Goal: Task Accomplishment & Management: Contribute content

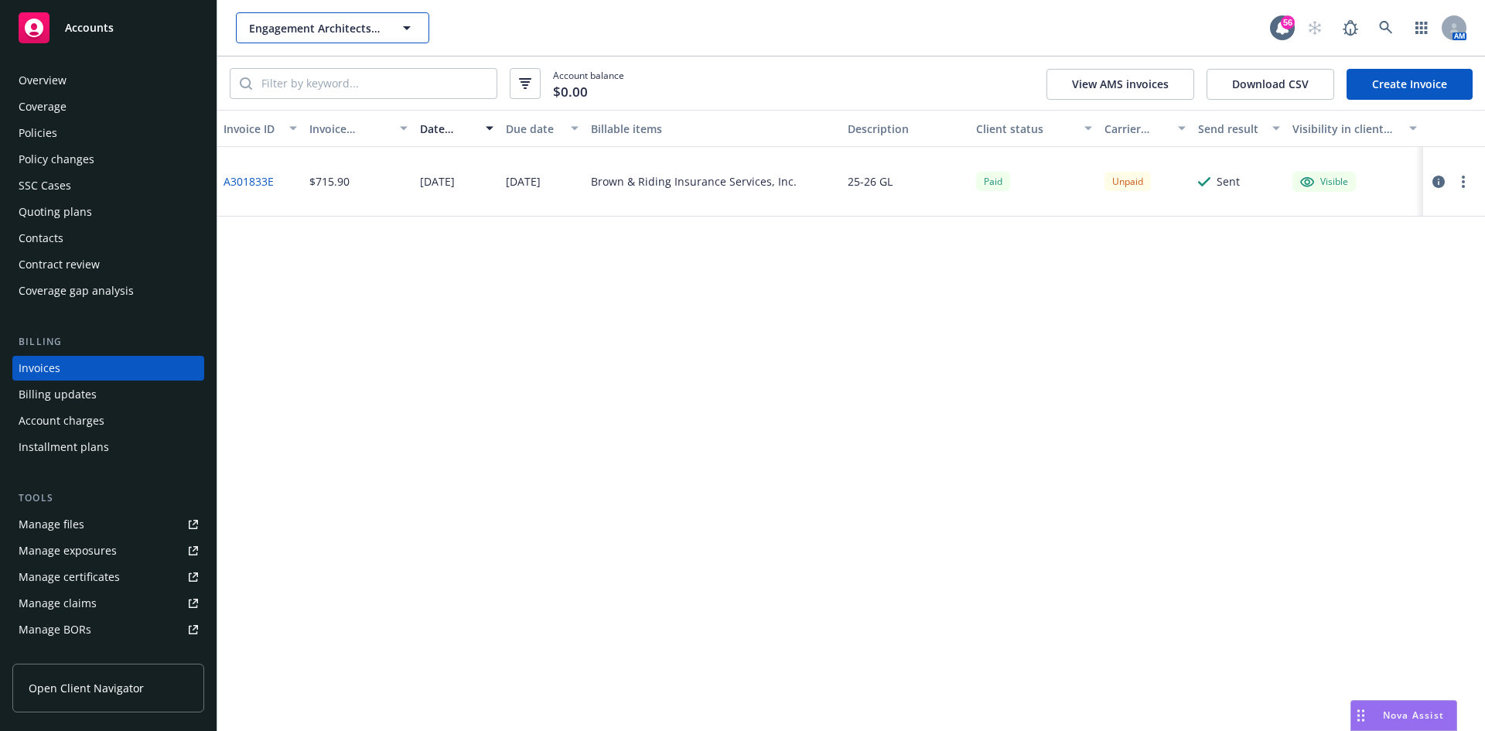
click at [264, 20] on span "Engagement Architects Inc." at bounding box center [316, 28] width 134 height 16
type input "s"
type input "a"
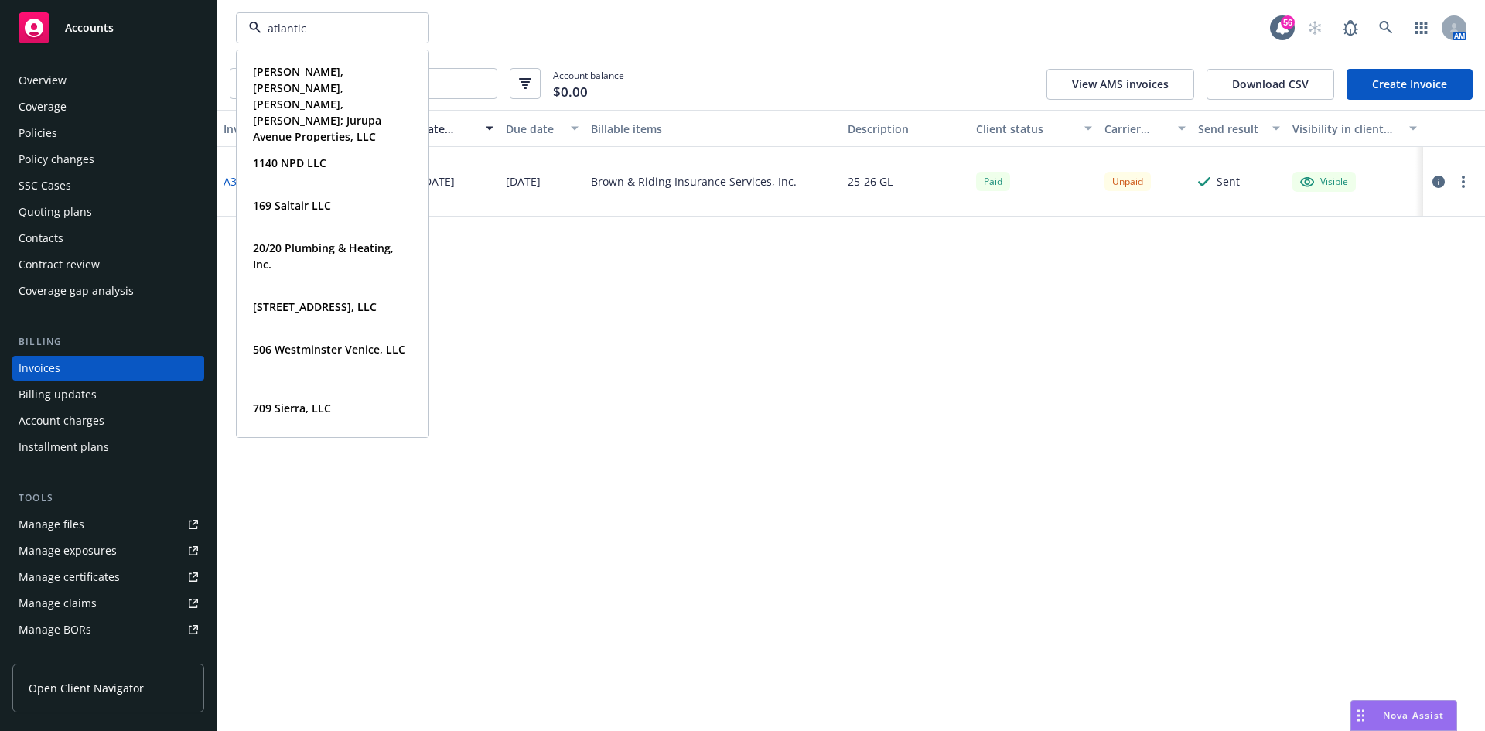
type input "atlantic"
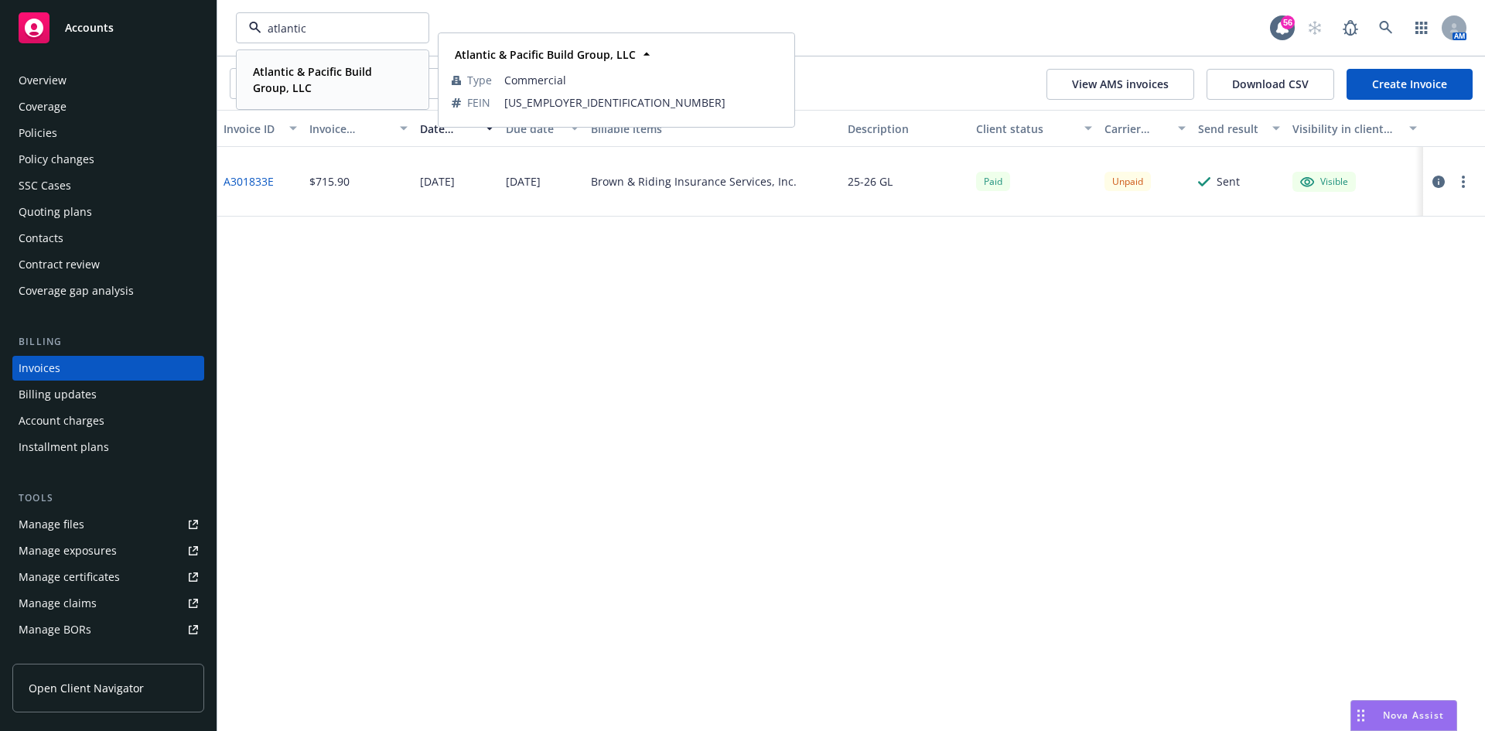
click at [292, 73] on strong "Atlantic & Pacific Build Group, LLC" at bounding box center [312, 79] width 119 height 31
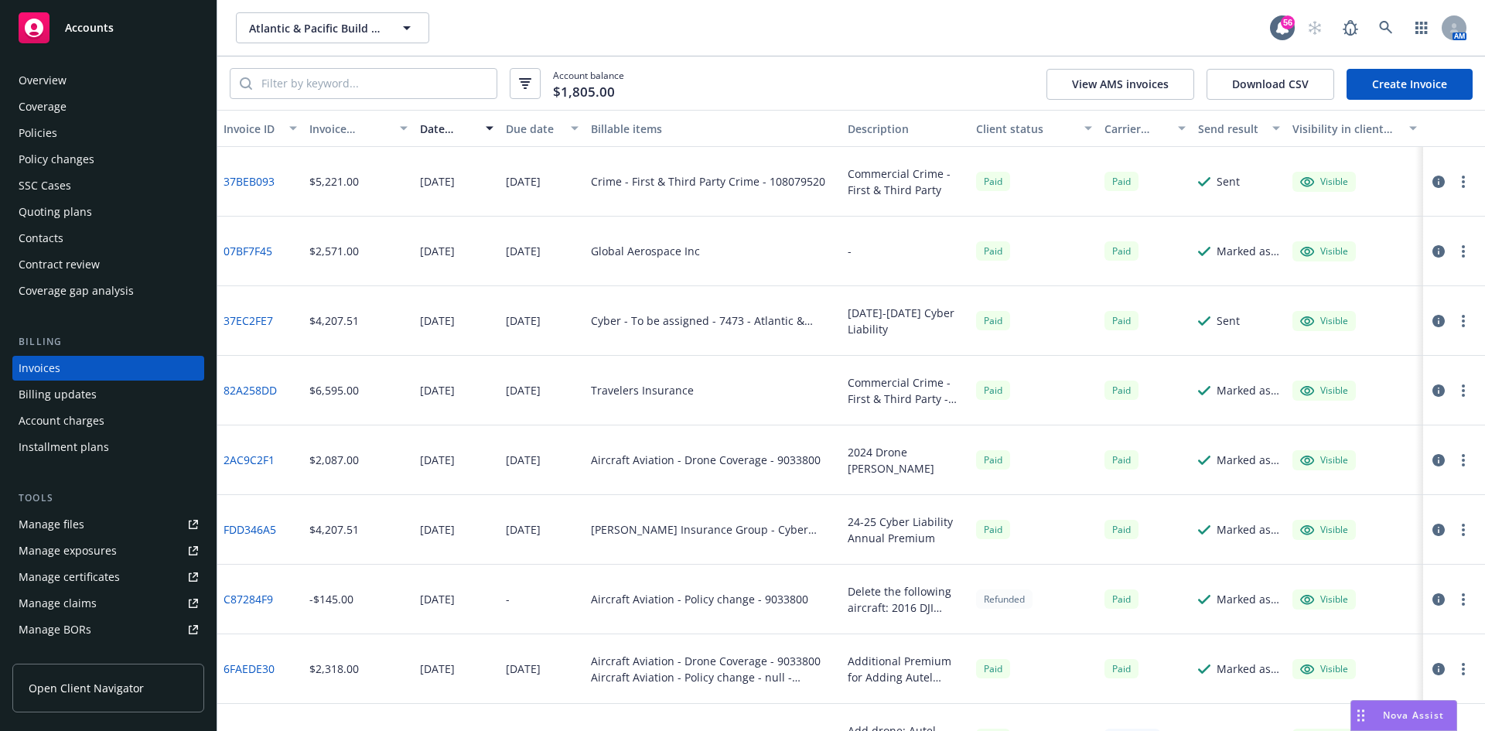
click at [70, 135] on div "Policies" at bounding box center [108, 133] width 179 height 25
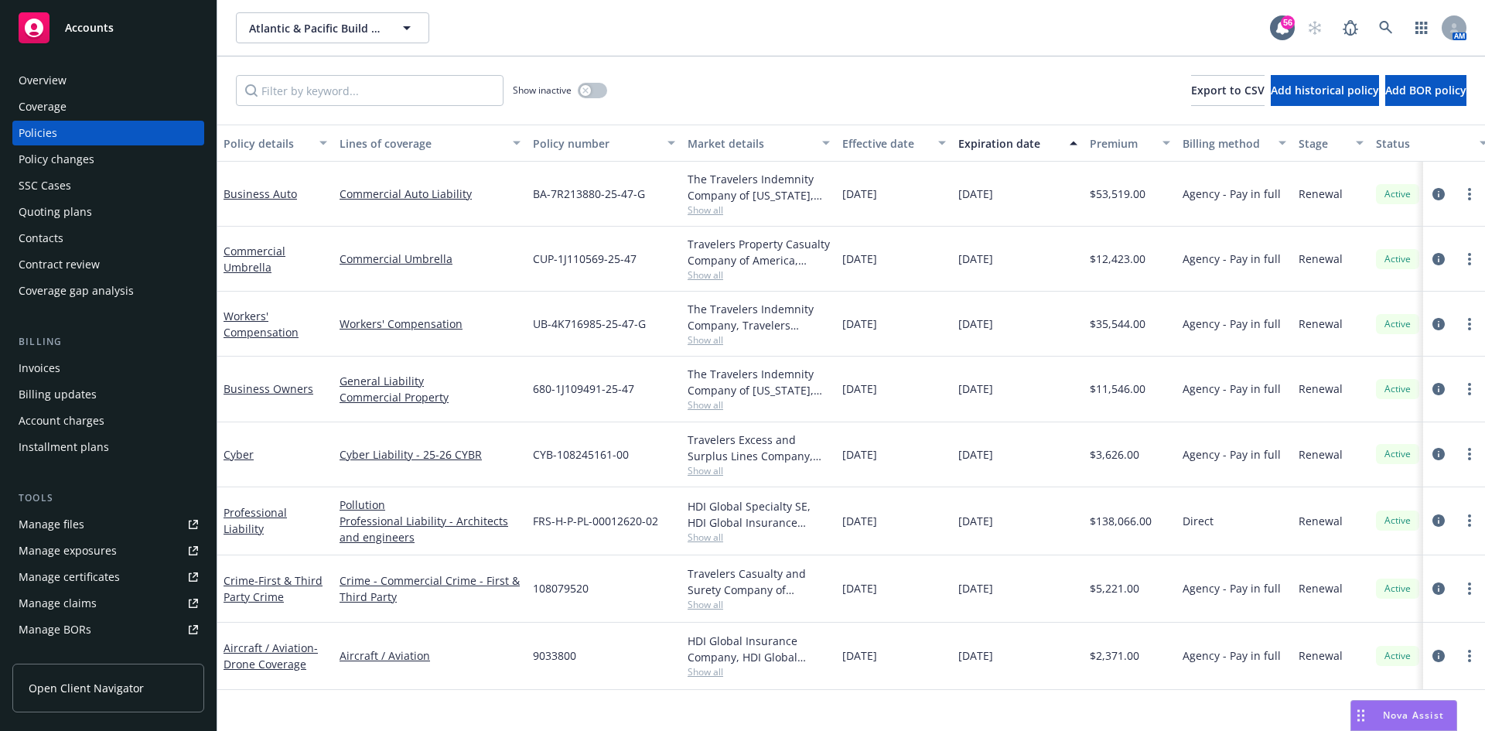
click at [259, 323] on div "Workers' Compensation" at bounding box center [275, 324] width 104 height 32
click at [251, 326] on link "Workers' Compensation" at bounding box center [260, 324] width 75 height 31
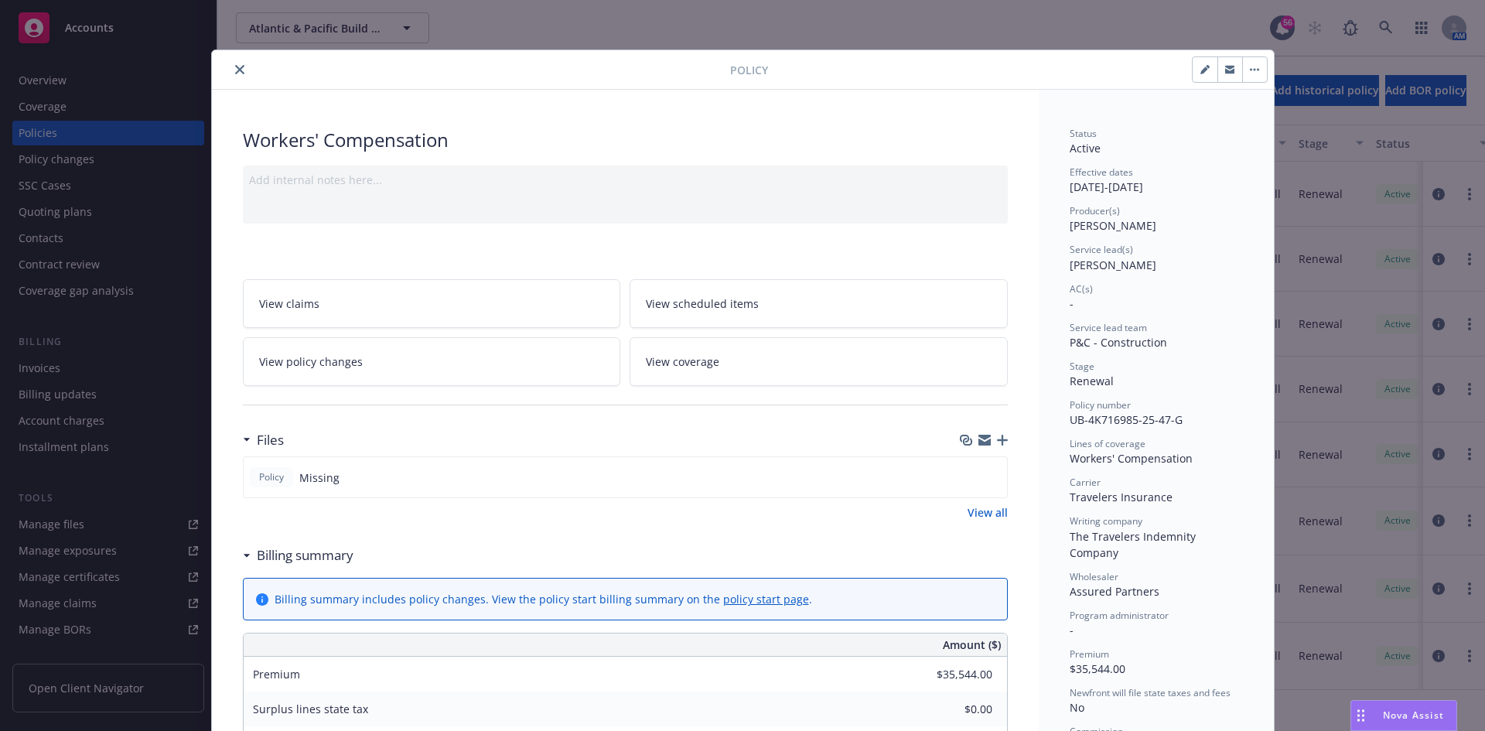
click at [997, 435] on icon "button" at bounding box center [1002, 440] width 11 height 11
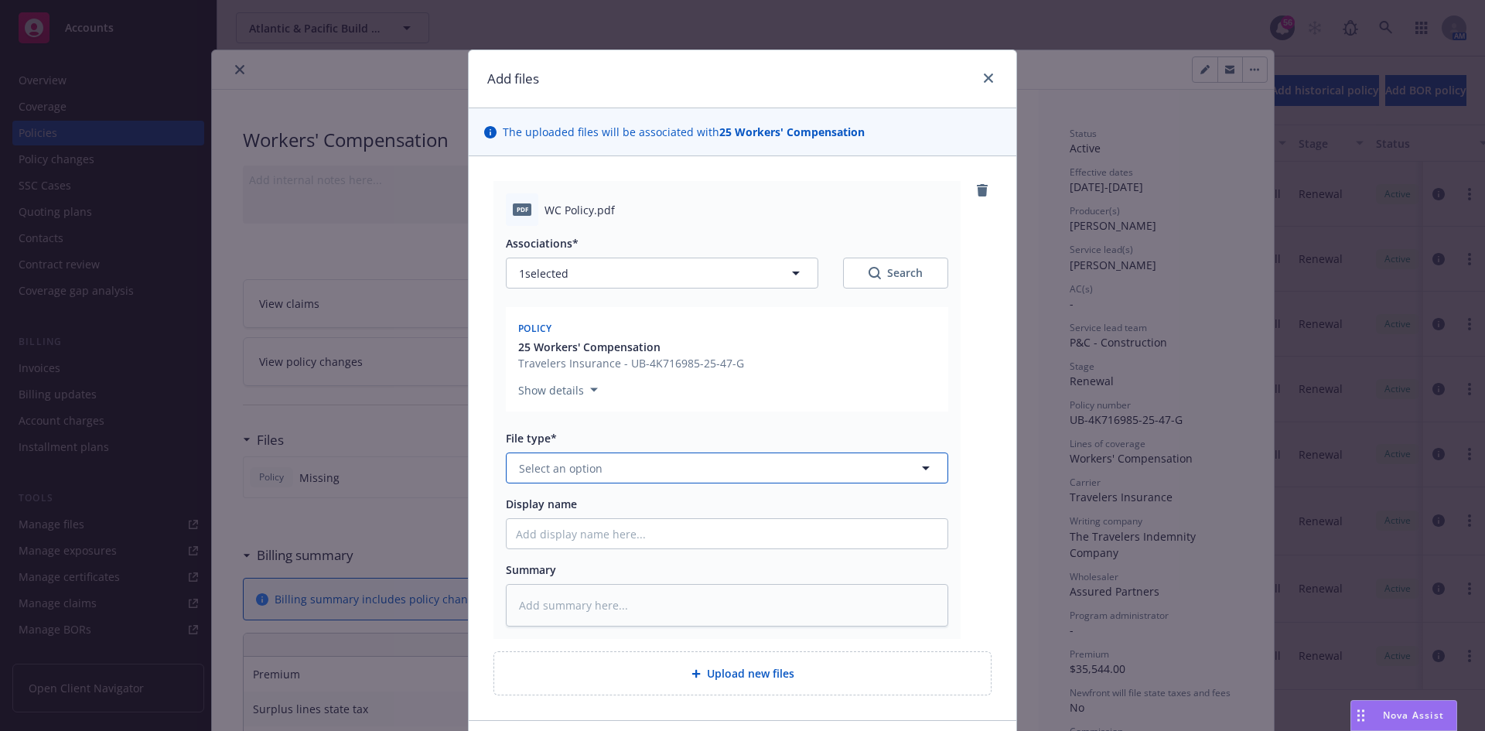
click at [630, 466] on button "Select an option" at bounding box center [727, 467] width 442 height 31
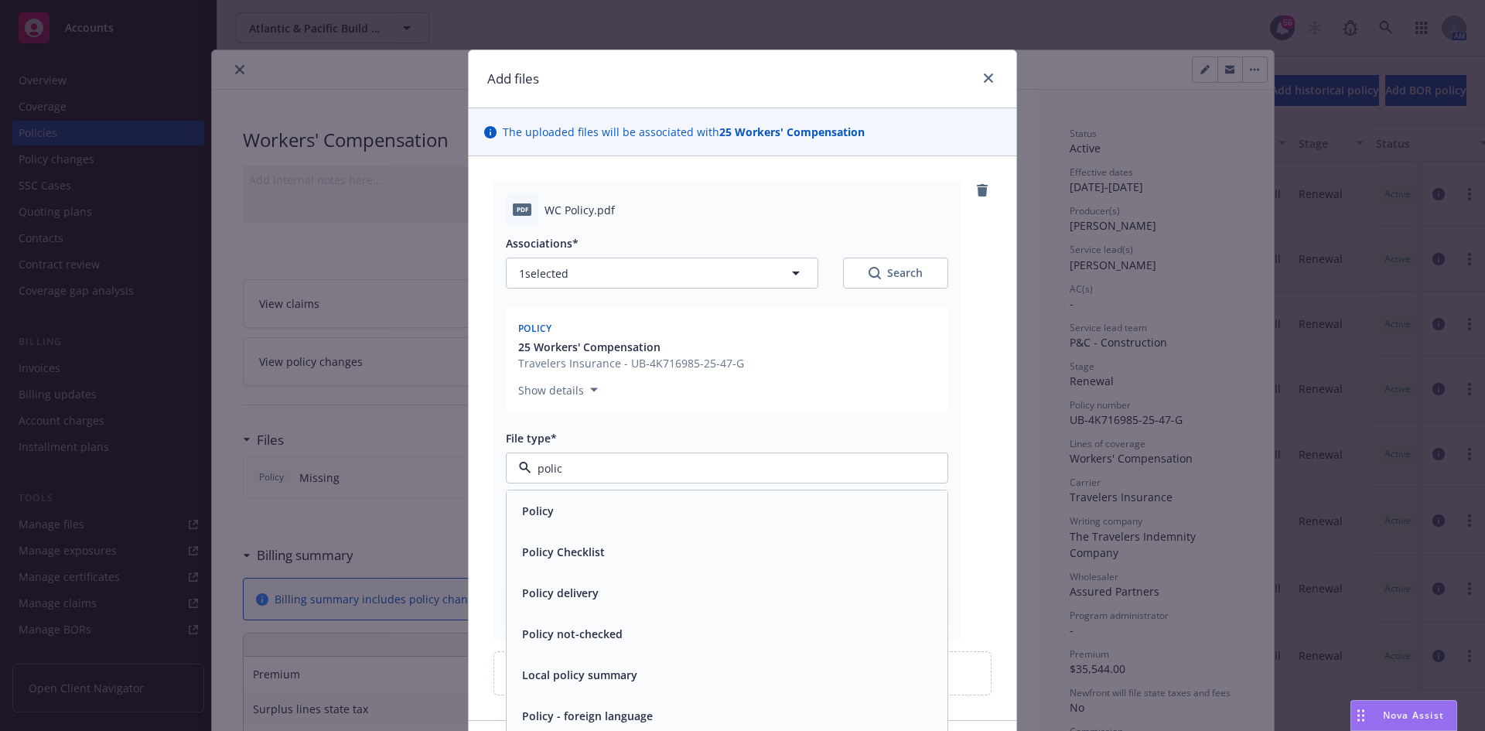
type input "policy"
click at [525, 517] on span "Policy" at bounding box center [538, 511] width 32 height 16
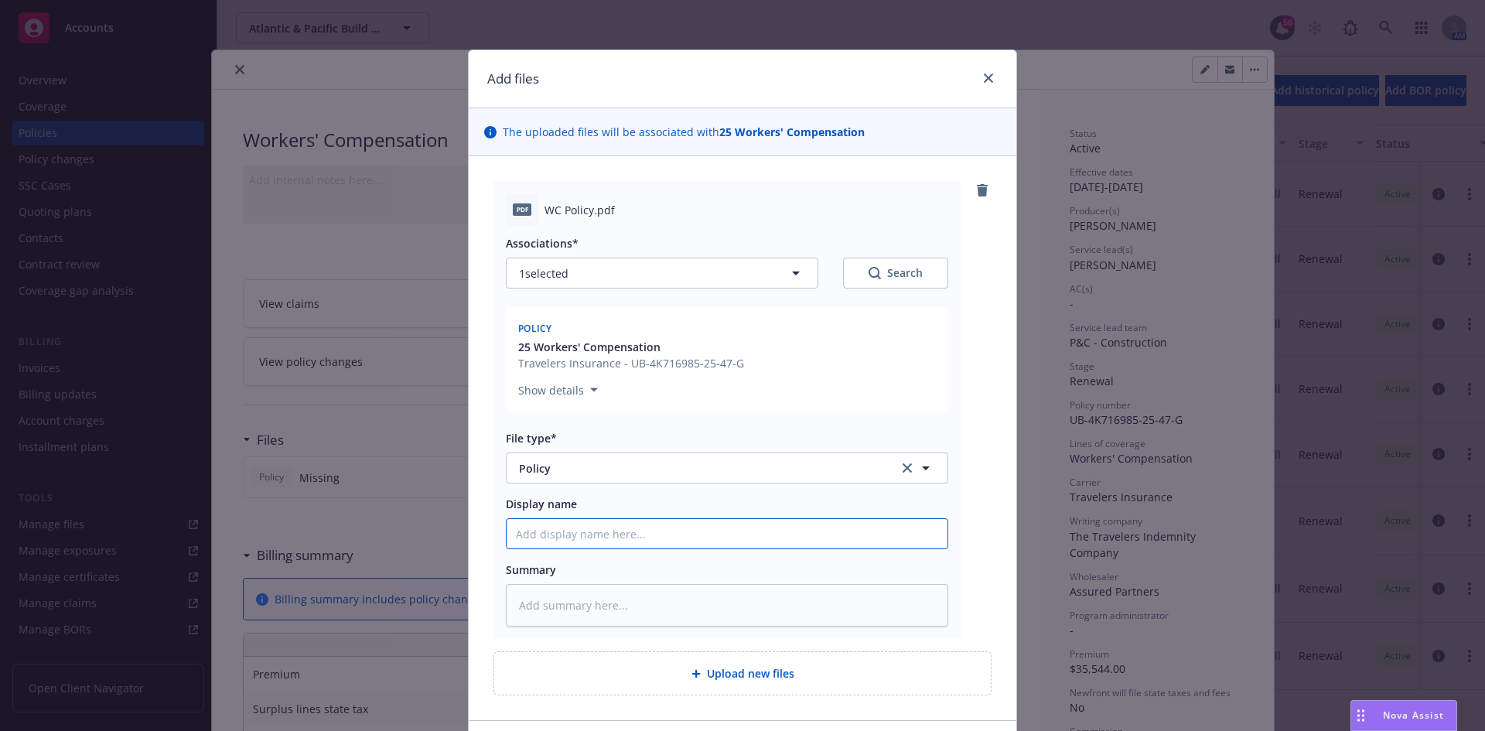
click at [571, 528] on input "Display name" at bounding box center [727, 533] width 441 height 29
type textarea "x"
type input "2"
type textarea "x"
type input "25"
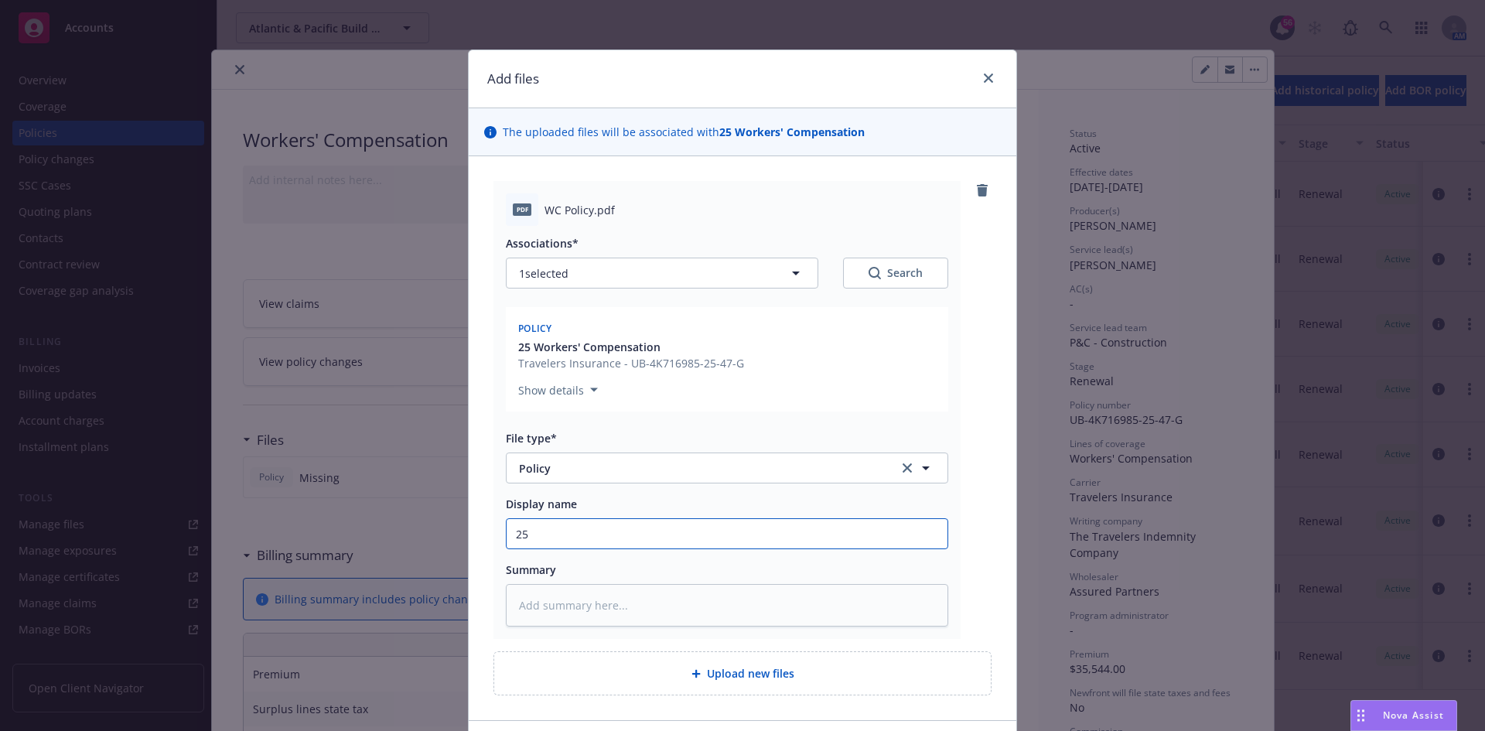
type textarea "x"
type input "25-"
type textarea "x"
type input "25-2"
type textarea "x"
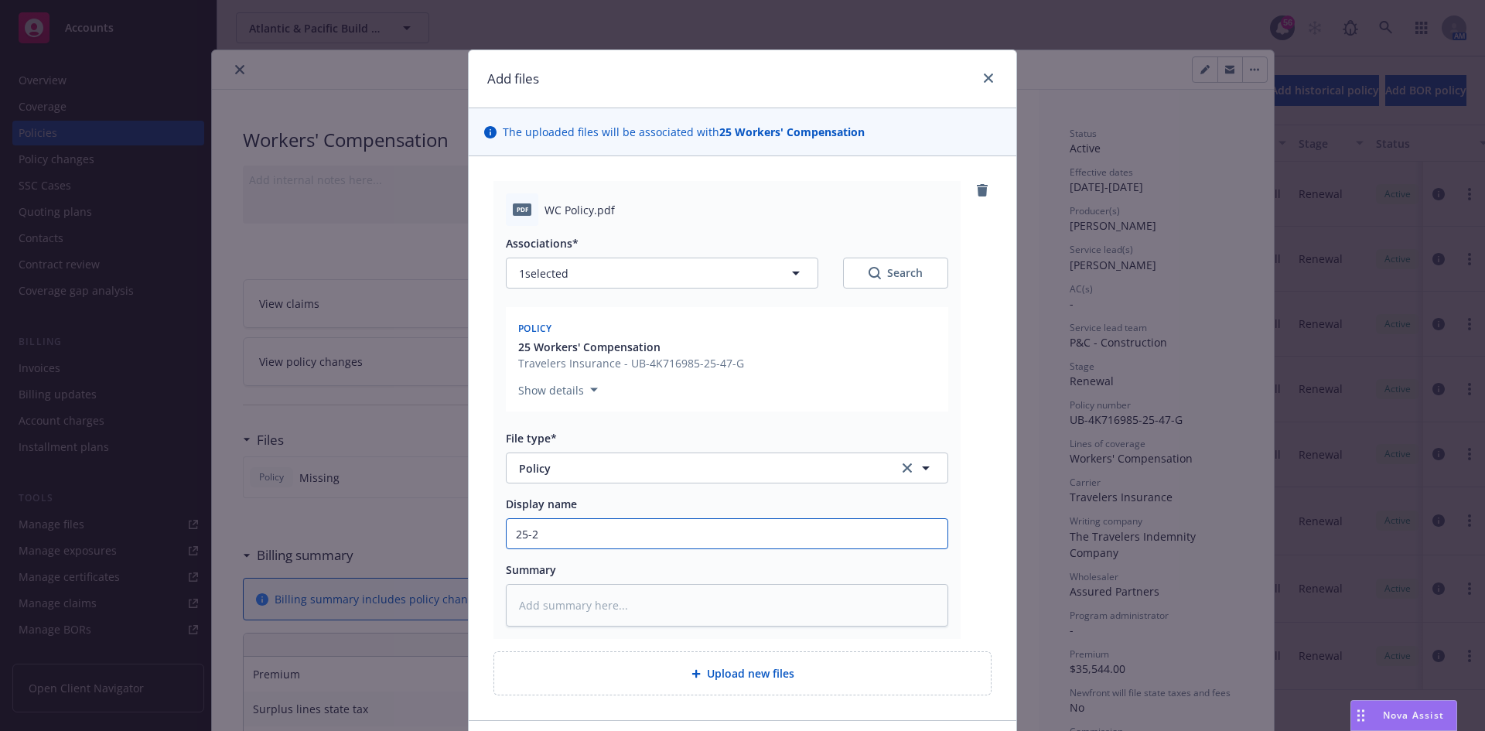
type input "25-26"
type textarea "x"
type input "25-26"
type textarea "x"
type input "25-26 W"
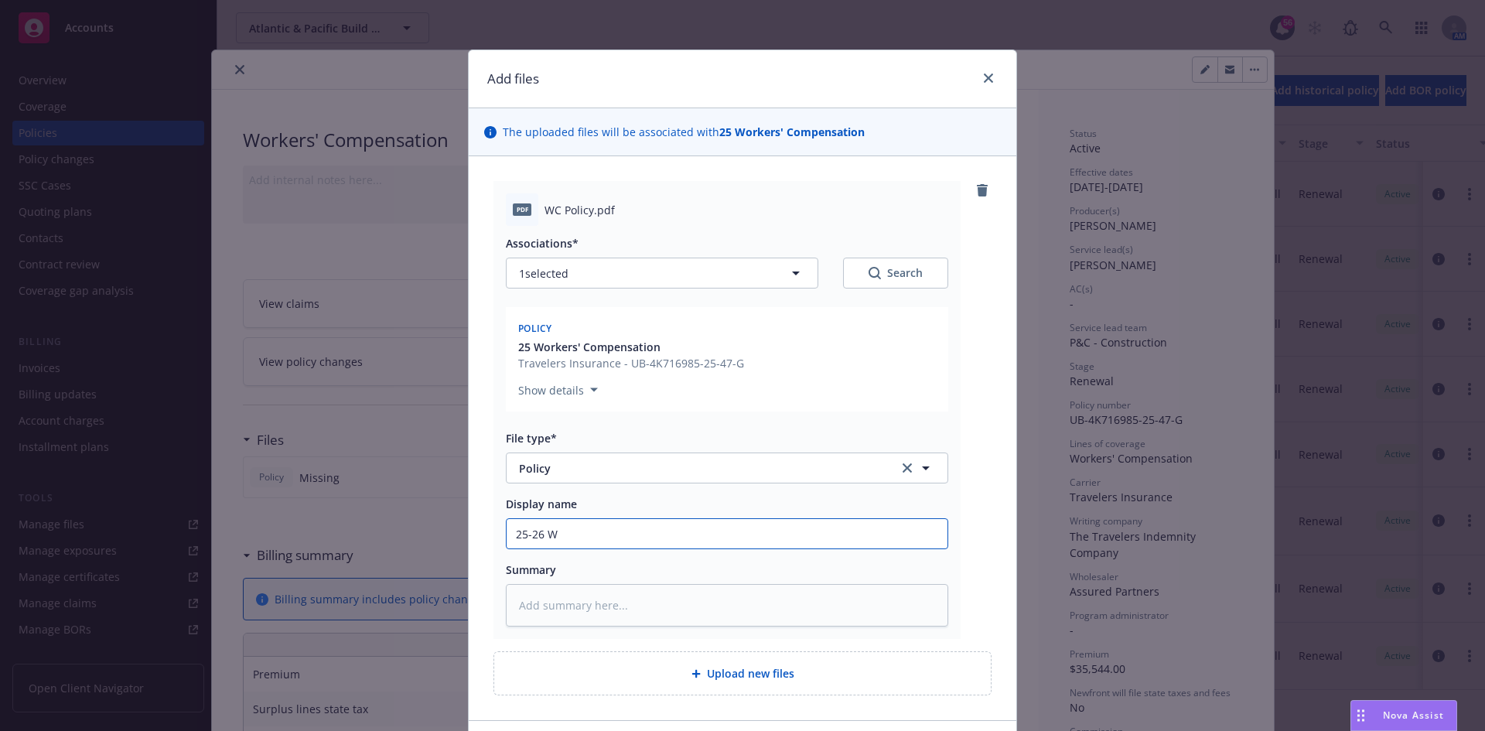
type textarea "x"
type input "25-26 WC"
type textarea "x"
type input "25-26 WC"
type textarea "x"
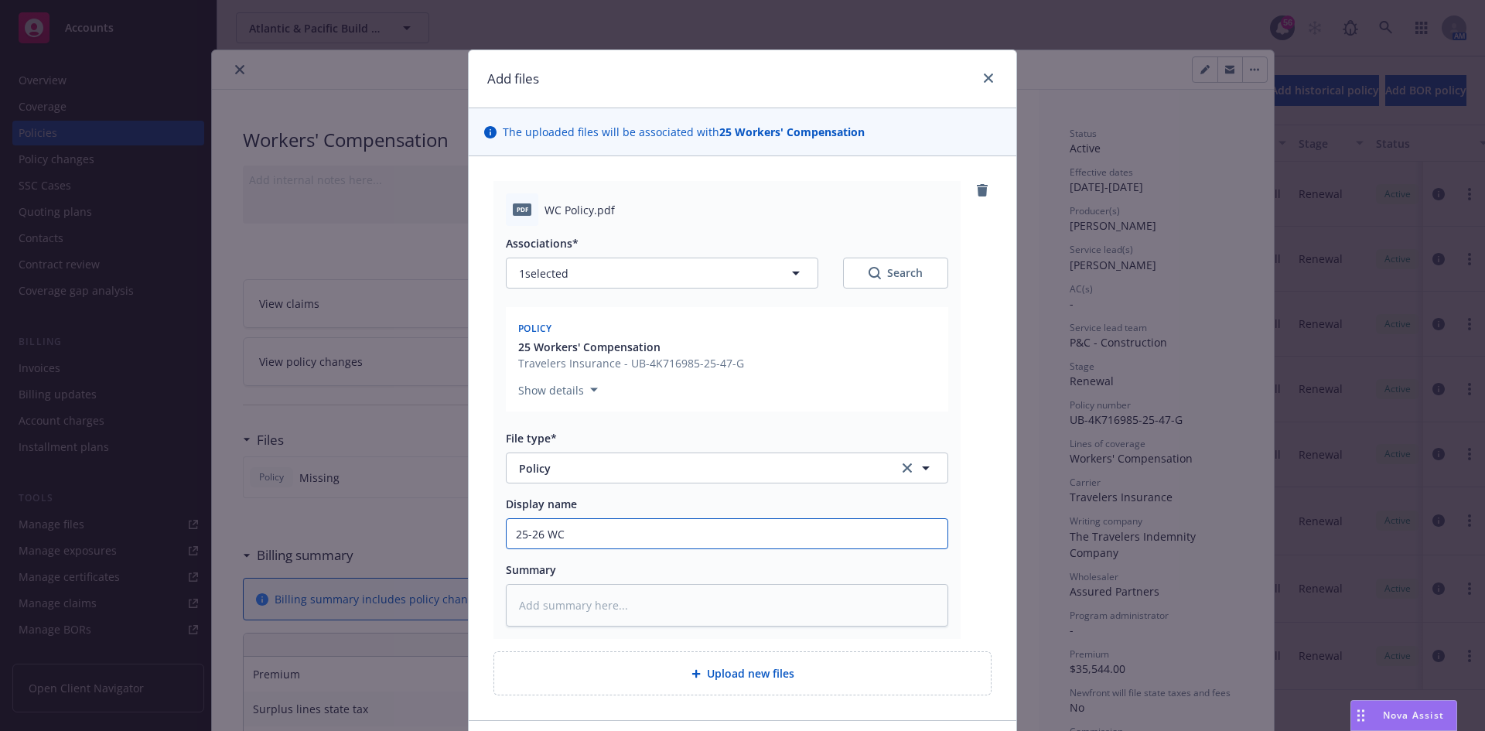
type input "25-26 WC P"
type textarea "x"
type input "25-26 WC Po"
type textarea "x"
type input "25-26 WC Pol"
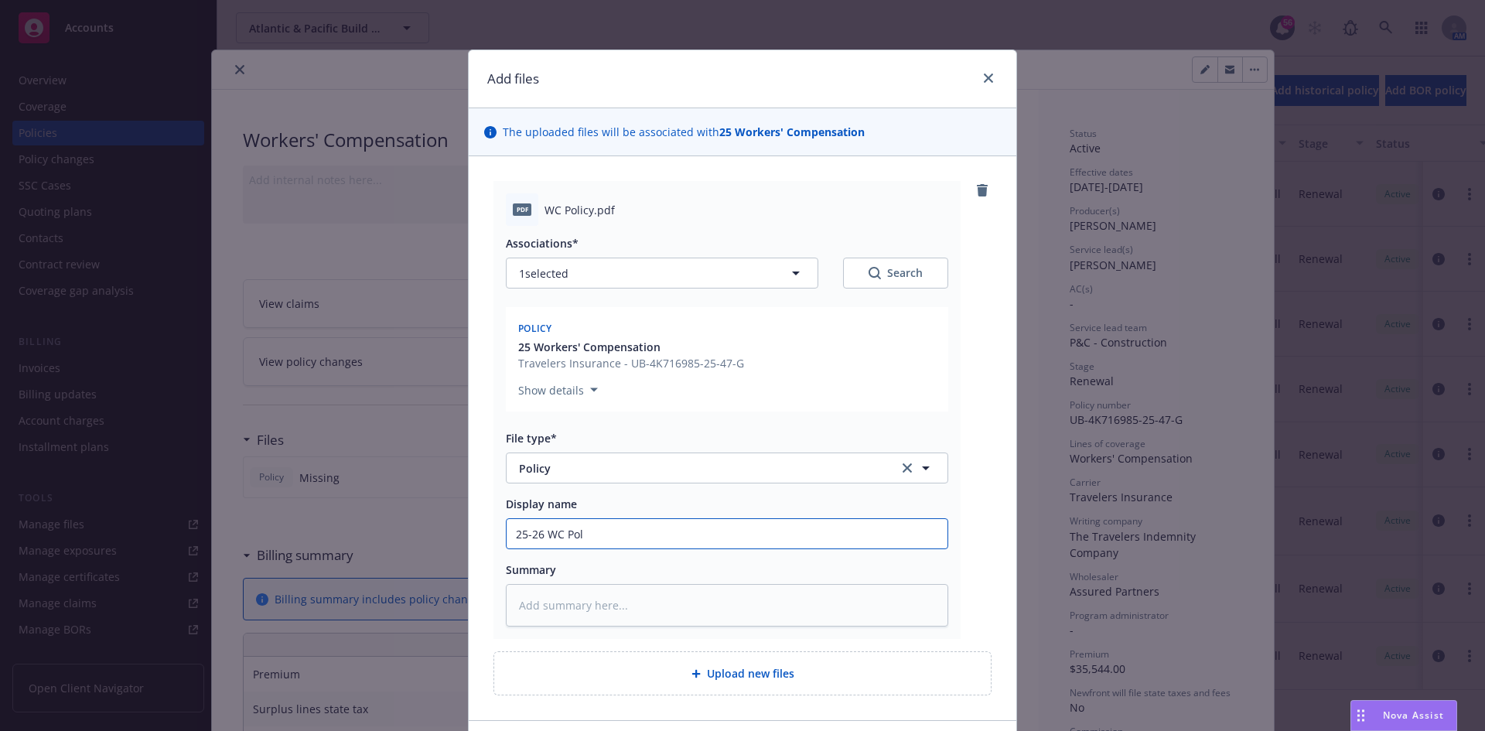
type textarea "x"
type input "25-26 [PERSON_NAME]"
type textarea "x"
type input "25-26 [PERSON_NAME]"
type textarea "x"
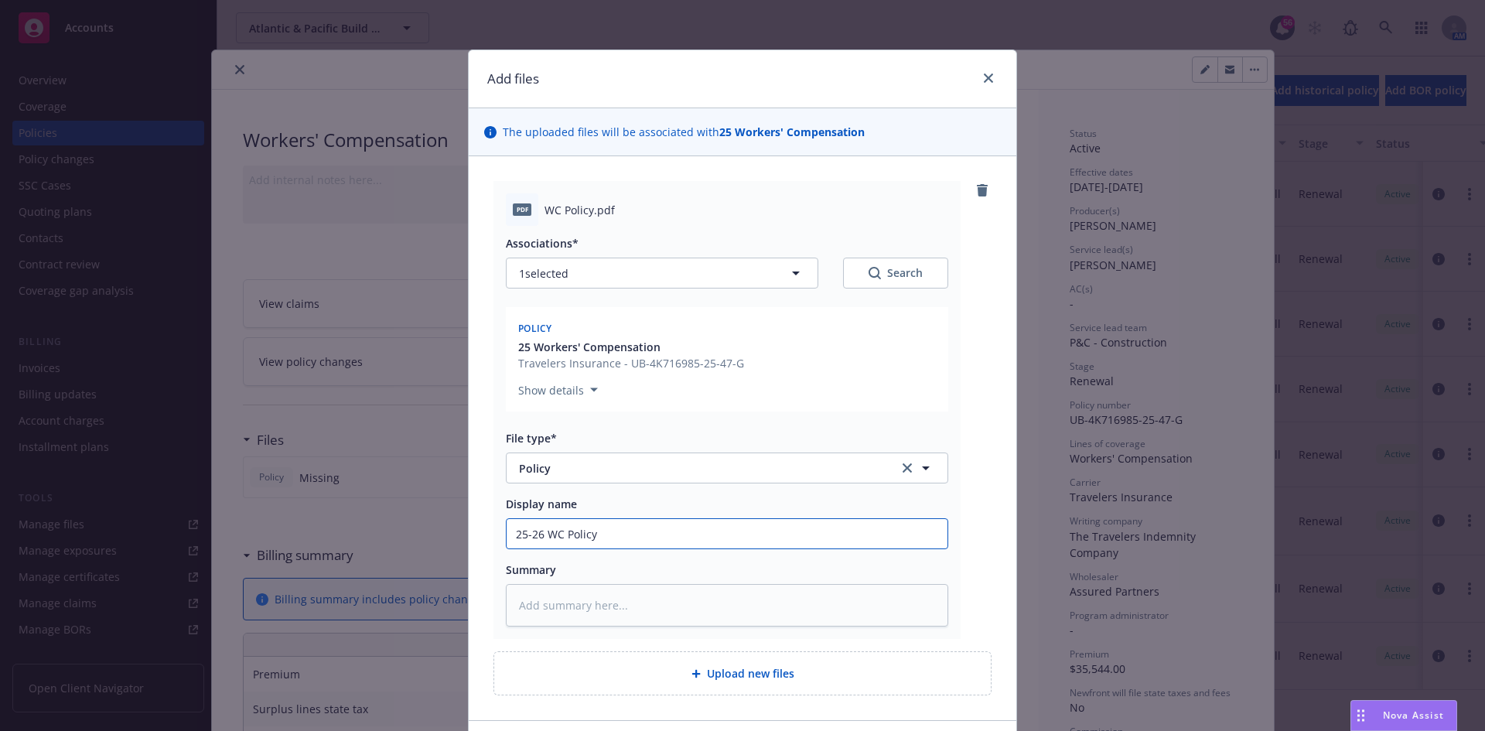
type input "25-26 WC Policy"
click at [610, 593] on textarea at bounding box center [727, 605] width 442 height 43
paste textarea "25-26 WC Policy"
type textarea "x"
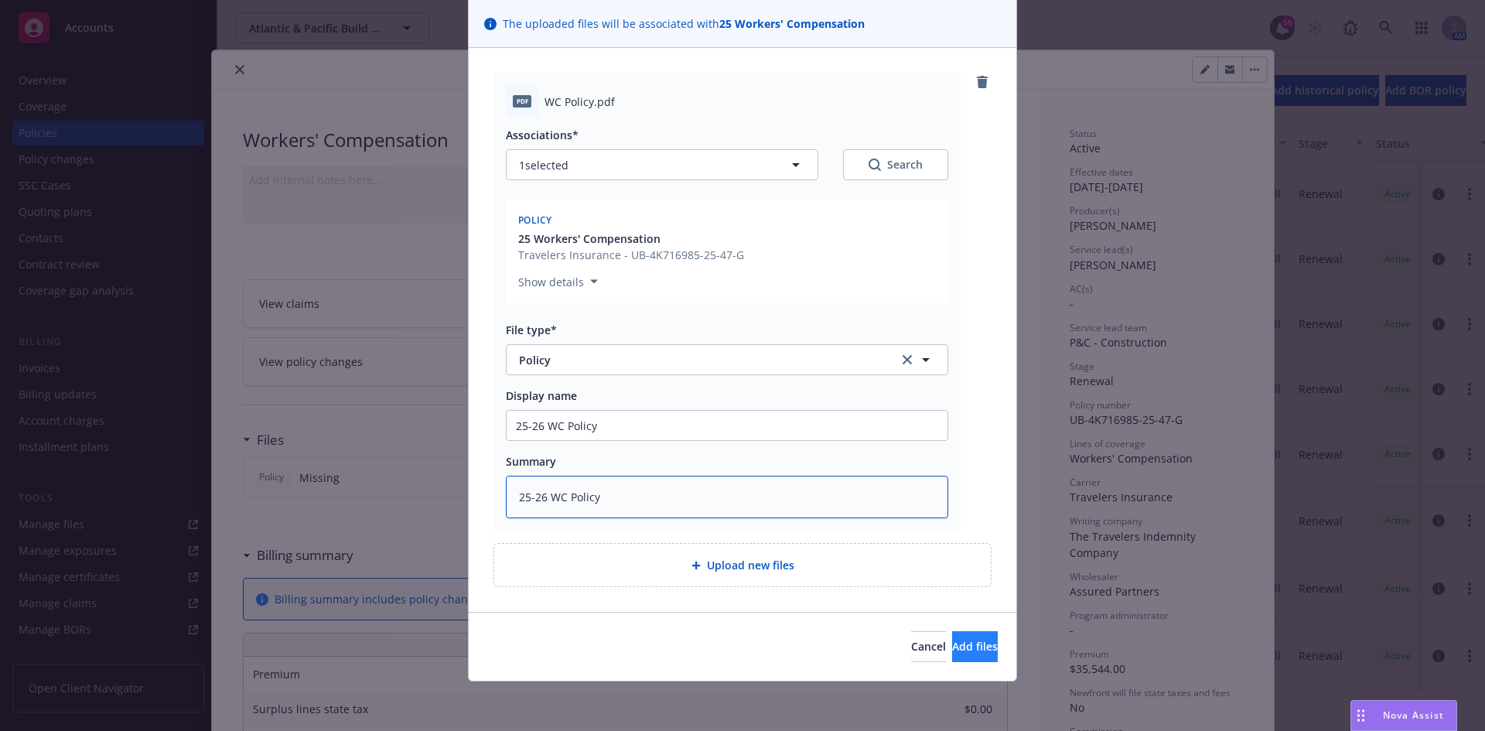
type textarea "25-26 WC Policy"
click at [954, 649] on span "Add files" at bounding box center [975, 646] width 46 height 15
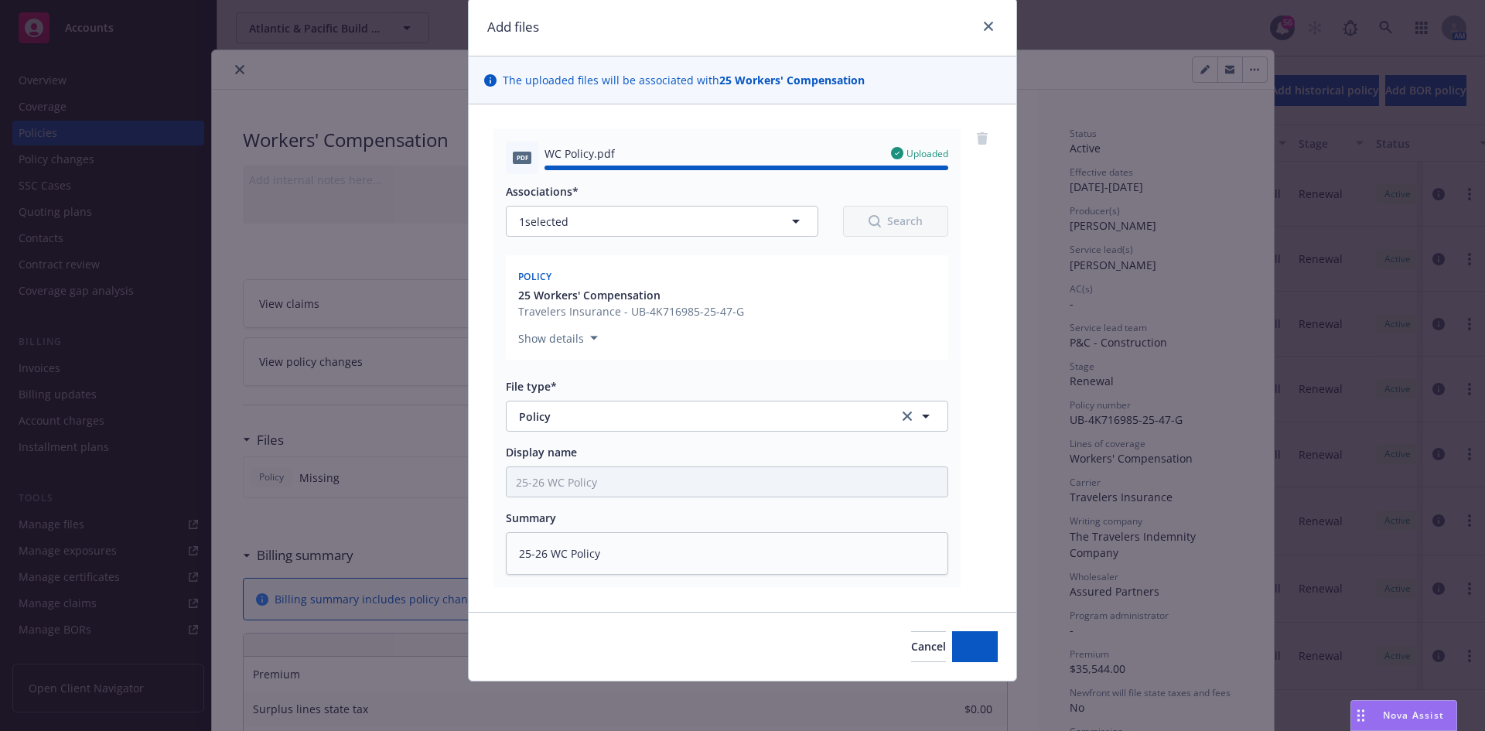
type textarea "x"
